Goal: Transaction & Acquisition: Book appointment/travel/reservation

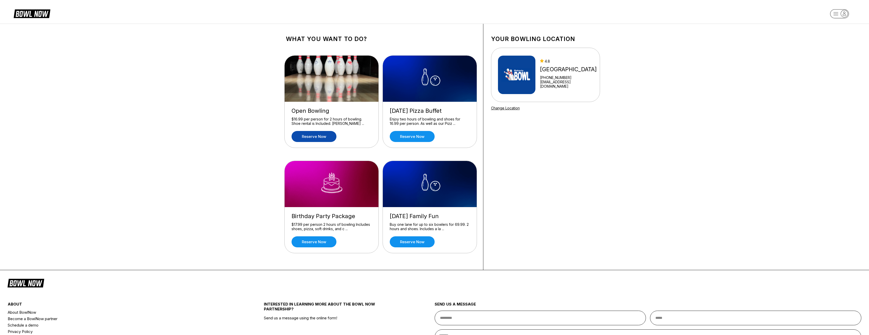
click at [317, 137] on link "Reserve now" at bounding box center [314, 136] width 45 height 11
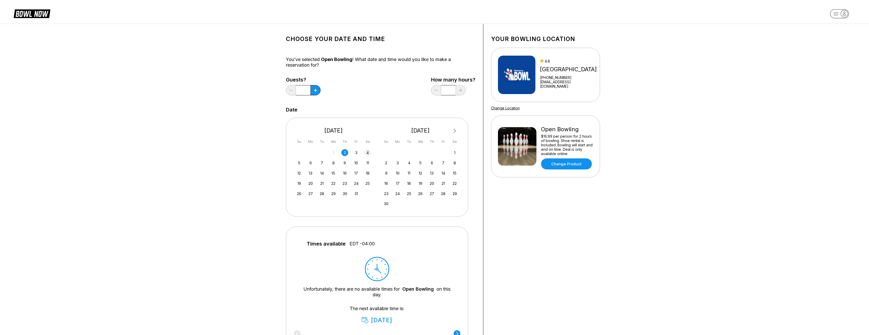
click at [367, 154] on div "4" at bounding box center [367, 152] width 7 height 7
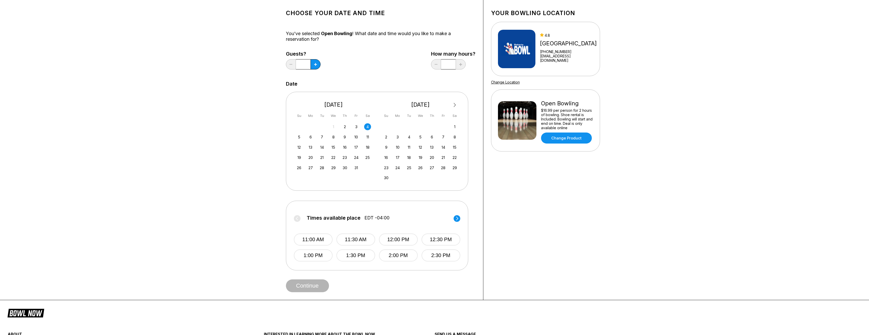
scroll to position [17, 0]
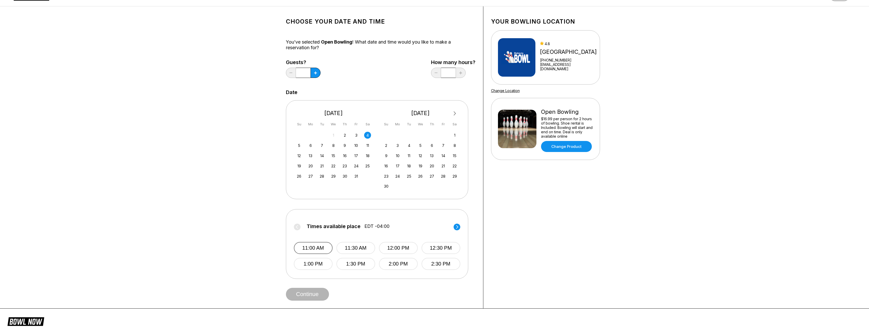
click at [311, 248] on button "11:00 AM" at bounding box center [313, 248] width 39 height 12
click at [314, 249] on button "11:00 AM" at bounding box center [313, 247] width 39 height 11
click at [236, 170] on div "Choose your Date and time You’ve selected Open Bowling ! What date and time wou…" at bounding box center [434, 157] width 869 height 303
click at [399, 251] on button "12:00 PM" at bounding box center [398, 248] width 39 height 12
click at [317, 74] on button at bounding box center [316, 73] width 10 height 10
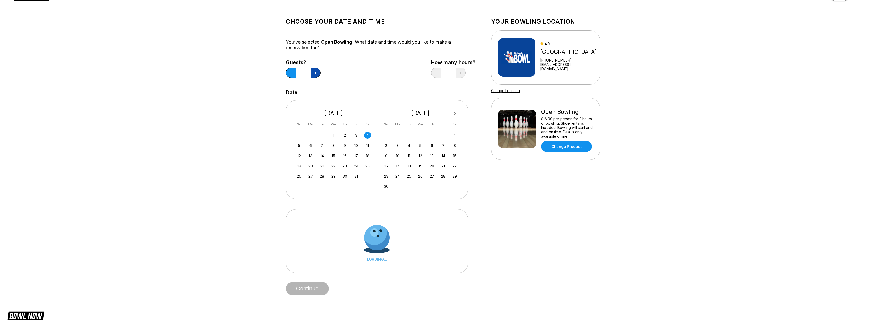
click at [317, 74] on button at bounding box center [316, 73] width 10 height 10
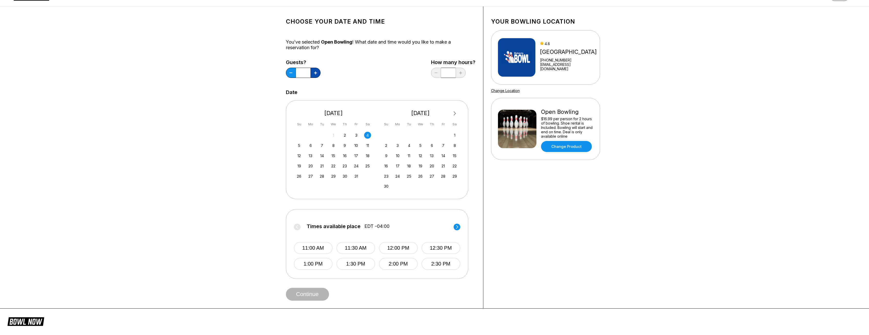
click at [317, 74] on button at bounding box center [316, 73] width 10 height 10
click at [295, 74] on button at bounding box center [291, 73] width 10 height 10
type input "*"
click at [457, 227] on circle at bounding box center [457, 227] width 7 height 7
